Goal: Use online tool/utility: Utilize a website feature to perform a specific function

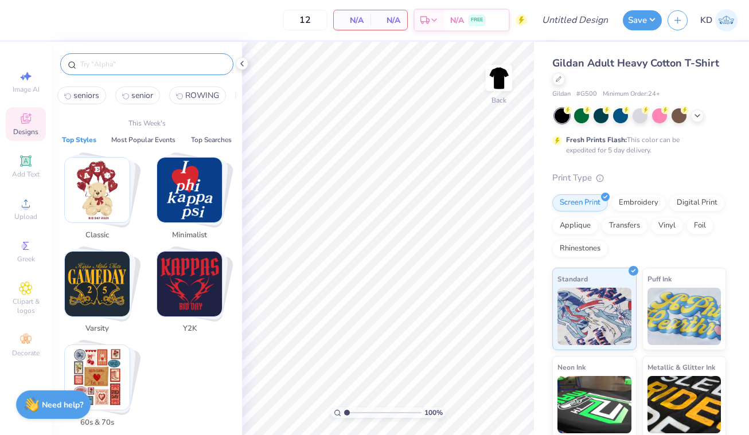
click at [131, 67] on input "text" at bounding box center [152, 64] width 147 height 11
click at [23, 173] on span "Add Text" at bounding box center [26, 174] width 28 height 9
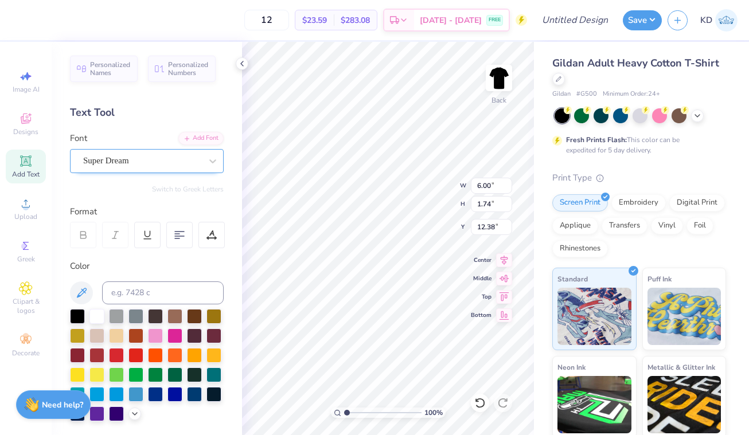
click at [159, 161] on div "Super Dream" at bounding box center [142, 161] width 120 height 18
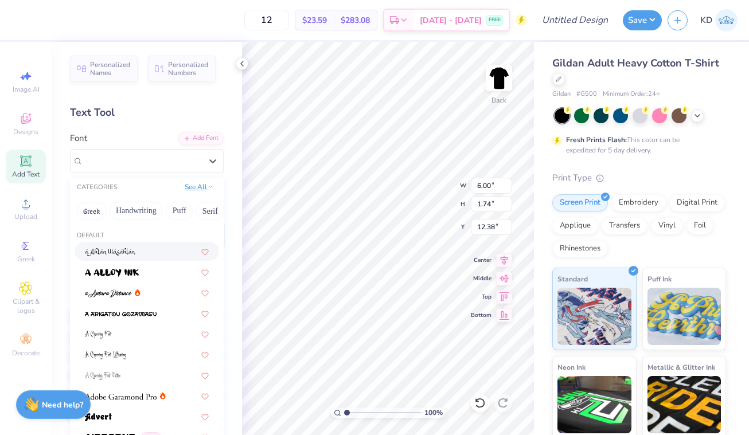
click at [202, 190] on button "See All" at bounding box center [199, 186] width 36 height 11
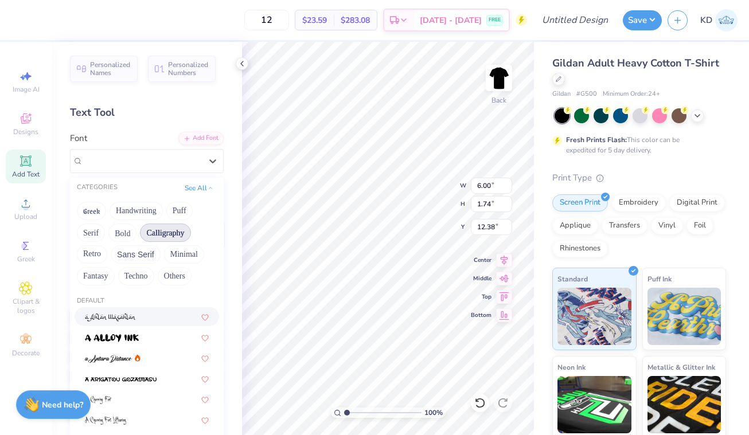
click at [164, 232] on button "Calligraphy" at bounding box center [165, 233] width 50 height 18
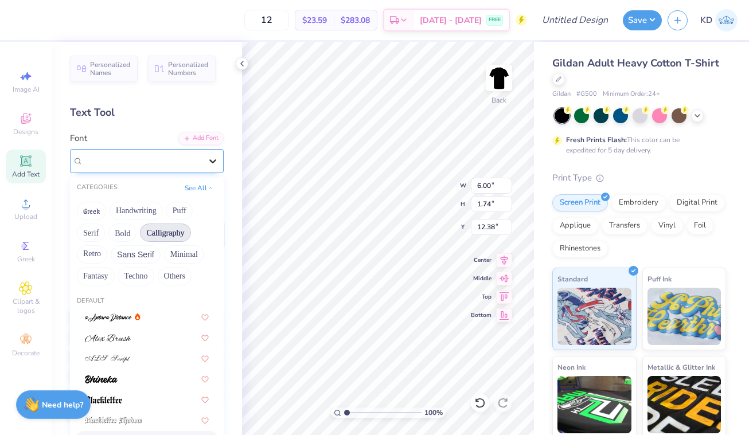
click at [208, 163] on icon at bounding box center [212, 160] width 11 height 11
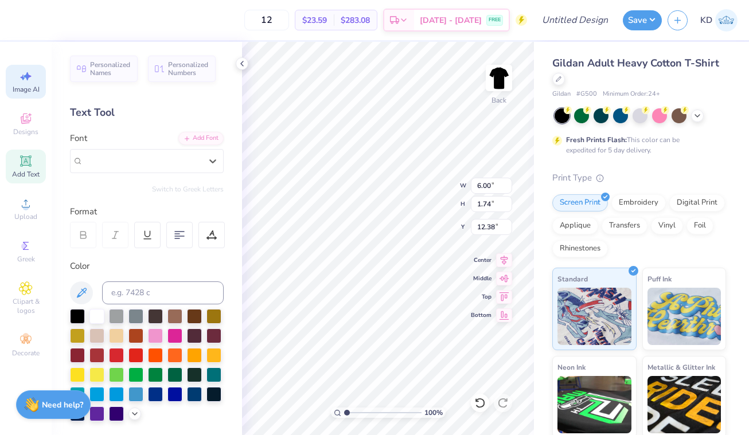
click at [22, 80] on icon at bounding box center [26, 76] width 14 height 14
select select "4"
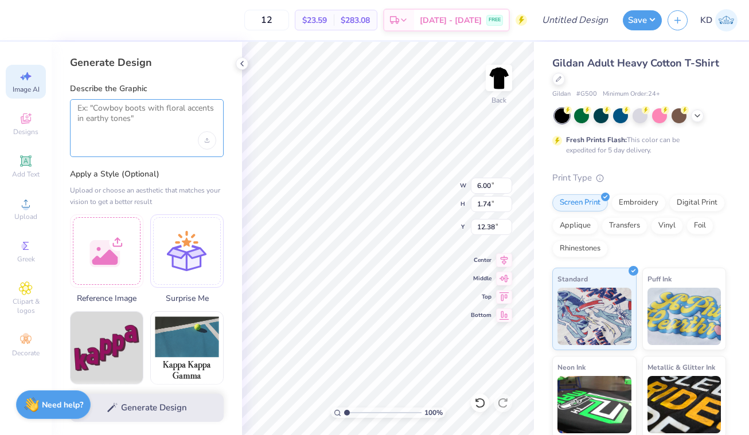
click at [101, 113] on textarea at bounding box center [146, 117] width 139 height 29
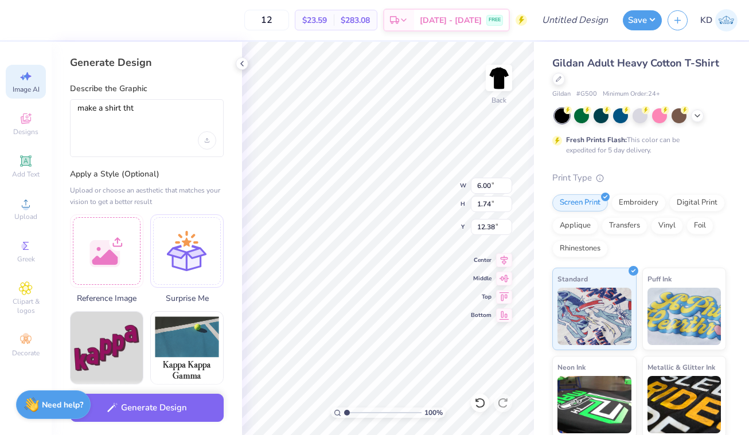
click at [126, 102] on div "make a shirt tht" at bounding box center [147, 128] width 154 height 58
click at [126, 103] on textarea "make a shirt tht" at bounding box center [146, 117] width 139 height 29
click at [126, 106] on textarea "make a shirt tht" at bounding box center [146, 117] width 139 height 29
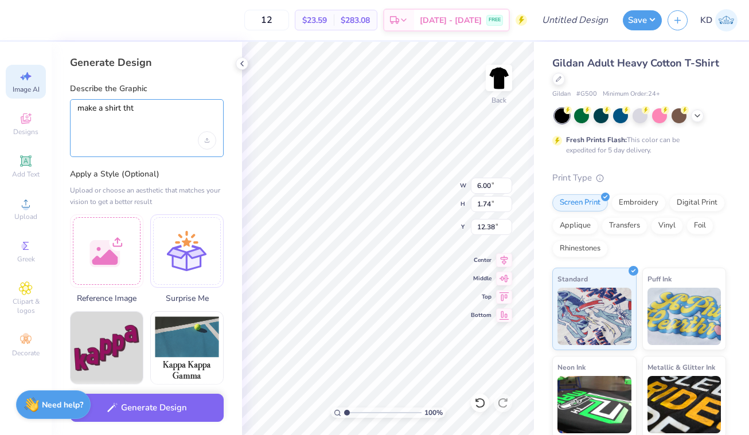
click at [126, 106] on textarea "make a shirt tht" at bounding box center [146, 117] width 139 height 29
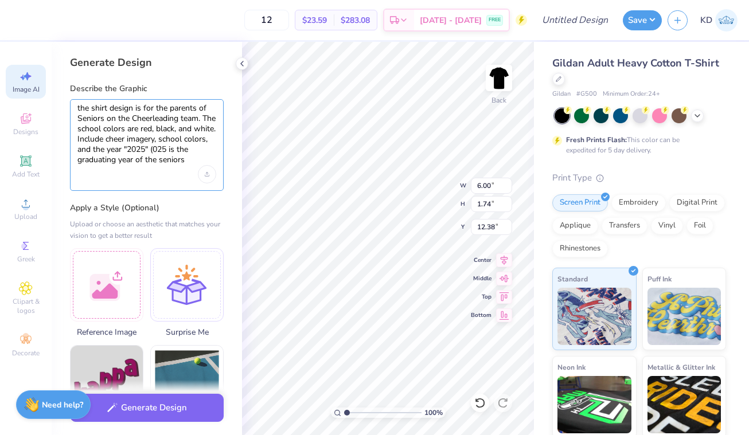
click at [193, 150] on textarea "the shirt design is for the parents of Seniors on the Cheerleading team. The sc…" at bounding box center [146, 134] width 139 height 63
click at [184, 150] on textarea "the shirt design is for the parents of Seniors on the Cheerleading team. The sc…" at bounding box center [146, 134] width 139 height 63
click at [162, 148] on textarea "the shirt design is for the parents of Seniors on the Cheerleading team. The sc…" at bounding box center [146, 134] width 139 height 63
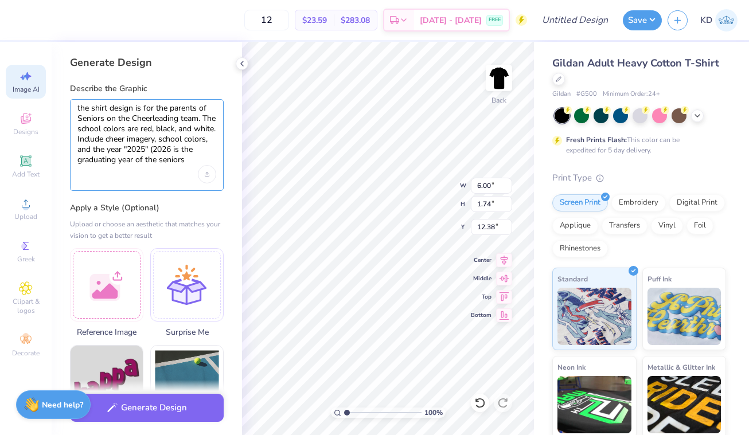
click at [162, 148] on textarea "the shirt design is for the parents of Seniors on the Cheerleading team. The sc…" at bounding box center [146, 134] width 139 height 63
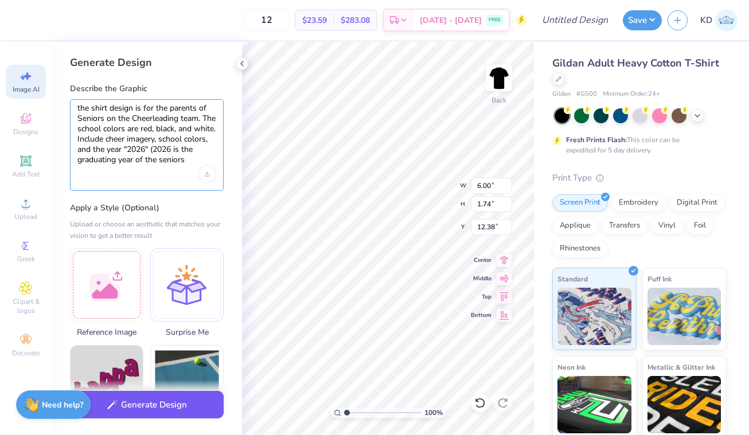
type textarea "the shirt design is for the parents of Seniors on the Cheerleading team. The sc…"
click at [156, 418] on button "Generate Design" at bounding box center [147, 405] width 154 height 28
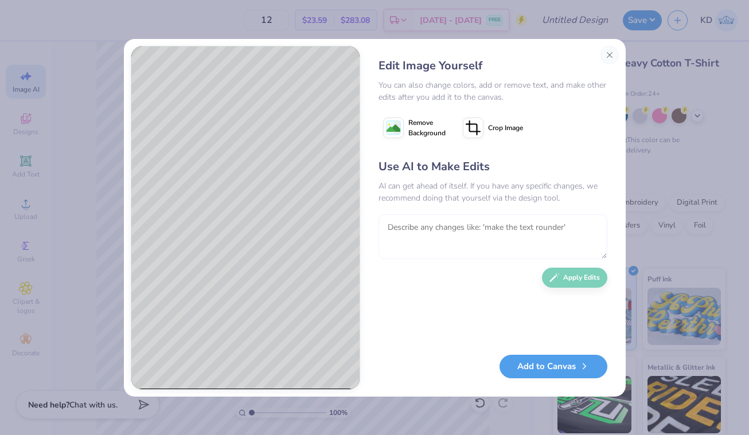
click at [411, 229] on textarea at bounding box center [493, 237] width 229 height 45
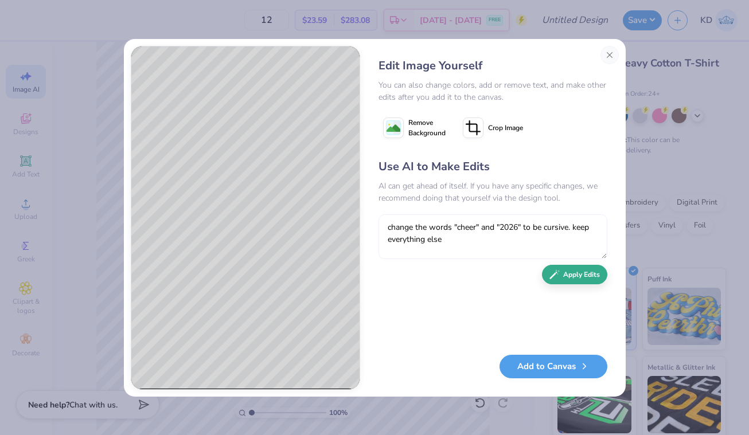
type textarea "change the words "cheer" and "2026" to be cursive. keep everything else"
click at [569, 277] on button "Apply Edits" at bounding box center [574, 275] width 65 height 20
